Goal: Information Seeking & Learning: Compare options

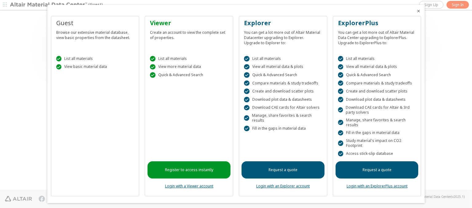
click at [416, 11] on icon "Close" at bounding box center [418, 11] width 5 height 5
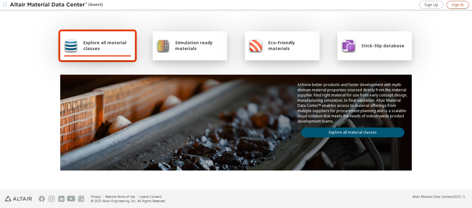
click at [458, 5] on span "Sign In" at bounding box center [458, 4] width 12 height 5
click at [49, 5] on img at bounding box center [49, 5] width 78 height 6
click at [105, 46] on span "Explore all material classes" at bounding box center [107, 46] width 48 height 12
click at [351, 131] on link "Explore all material classes" at bounding box center [352, 133] width 103 height 10
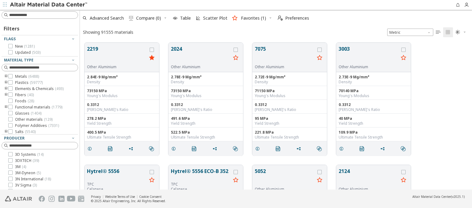
scroll to position [147, 387]
click at [153, 50] on icon "grid" at bounding box center [152, 50] width 4 height 4
click at [236, 50] on icon "grid" at bounding box center [236, 50] width 4 height 4
click at [149, 18] on span "Compare (2)" at bounding box center [148, 18] width 25 height 4
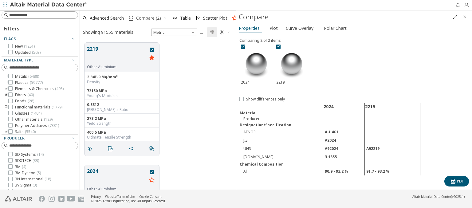
scroll to position [147, 151]
click at [300, 28] on span "Curve Overlay" at bounding box center [300, 28] width 28 height 10
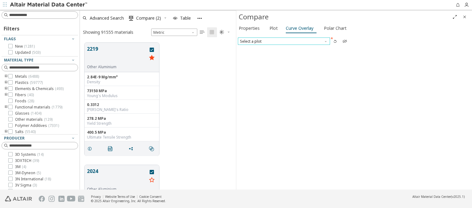
click at [284, 41] on span "Select a plot" at bounding box center [284, 41] width 92 height 7
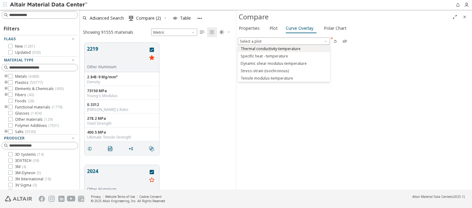
click at [284, 48] on span "Thermal conductivity-temperature" at bounding box center [271, 48] width 60 height 5
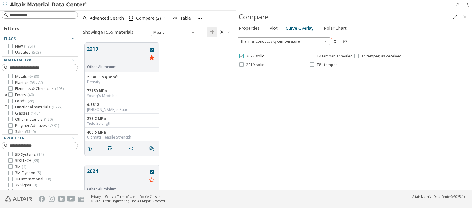
click at [252, 56] on span "2024 solid" at bounding box center [255, 56] width 18 height 5
click at [331, 56] on span "T4 temper, annealed" at bounding box center [335, 56] width 36 height 5
click at [377, 56] on span "T4 temper, as-received" at bounding box center [381, 56] width 41 height 5
click at [252, 65] on span "2219 solid" at bounding box center [255, 64] width 18 height 5
click at [323, 65] on span "T81 temper" at bounding box center [327, 64] width 21 height 5
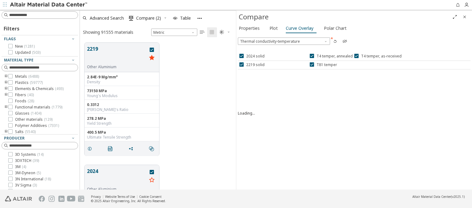
click at [335, 41] on icon "button" at bounding box center [335, 41] width 5 height 5
